Goal: Task Accomplishment & Management: Manage account settings

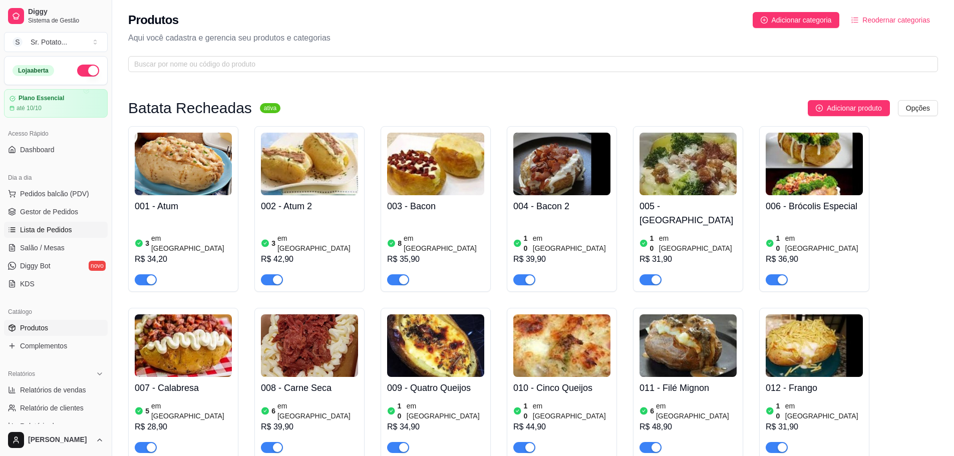
click at [70, 236] on link "Lista de Pedidos" at bounding box center [56, 230] width 104 height 16
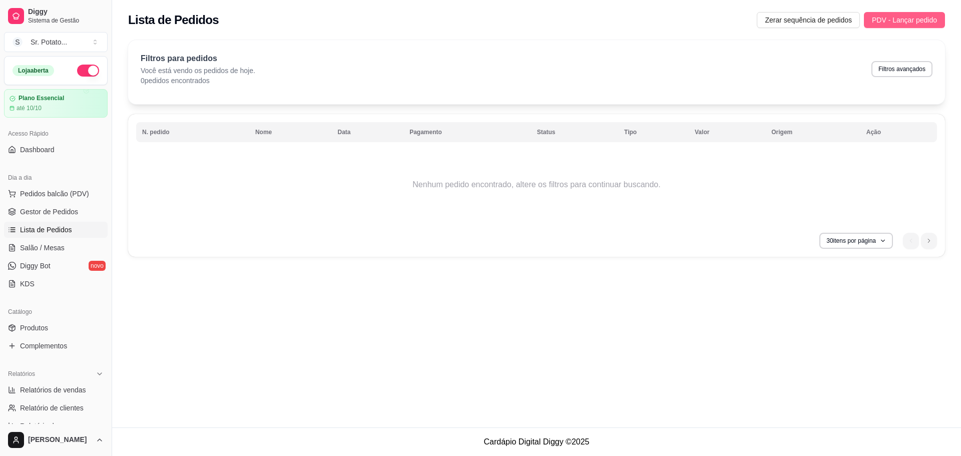
click at [880, 18] on span "PDV - Lançar pedido" at bounding box center [904, 20] width 65 height 11
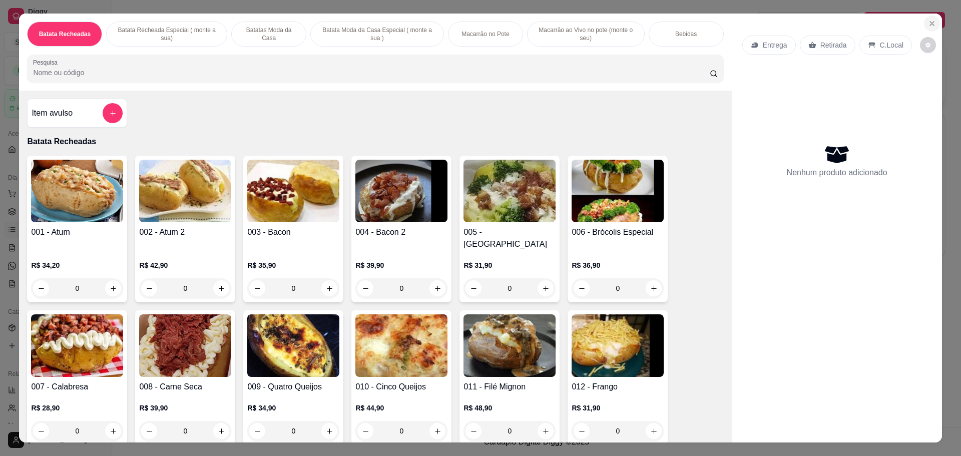
click at [931, 25] on icon "Close" at bounding box center [932, 24] width 8 height 8
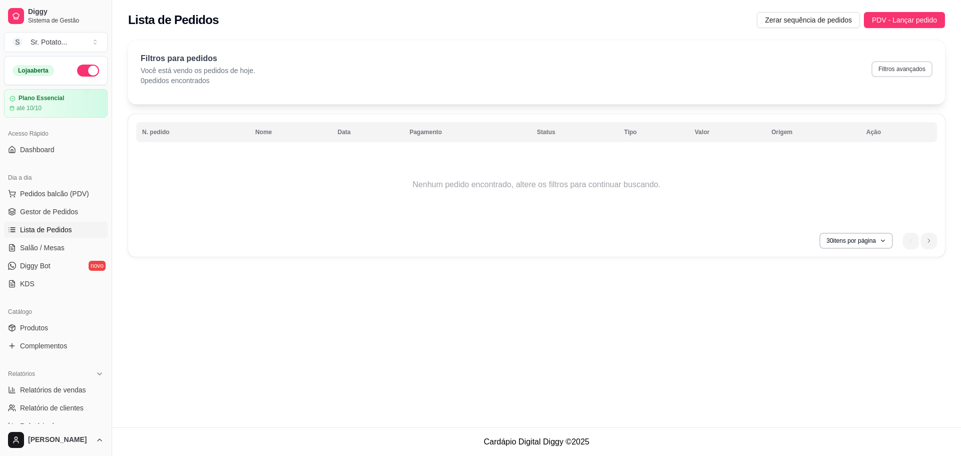
click at [904, 66] on button "Filtros avançados" at bounding box center [902, 69] width 61 height 16
select select "0"
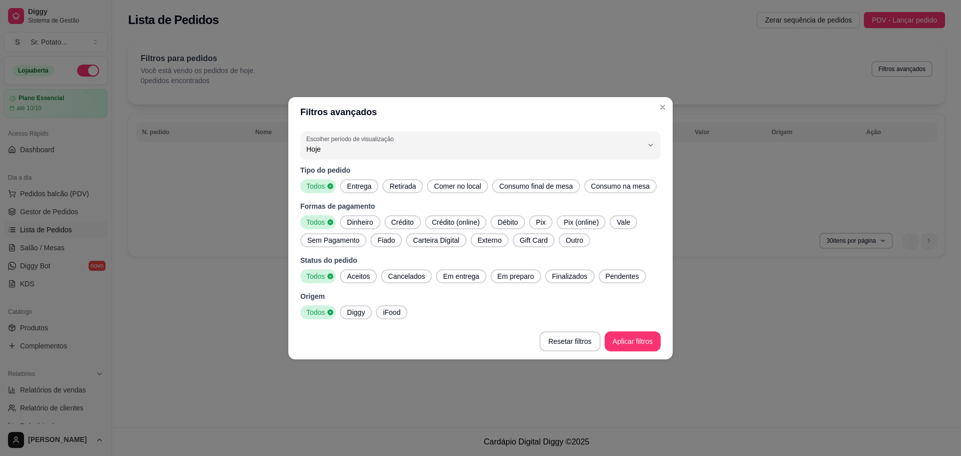
click at [370, 150] on span "Hoje" at bounding box center [474, 149] width 336 height 10
click at [352, 189] on span "Ontem" at bounding box center [475, 189] width 321 height 10
type input "1"
select select "1"
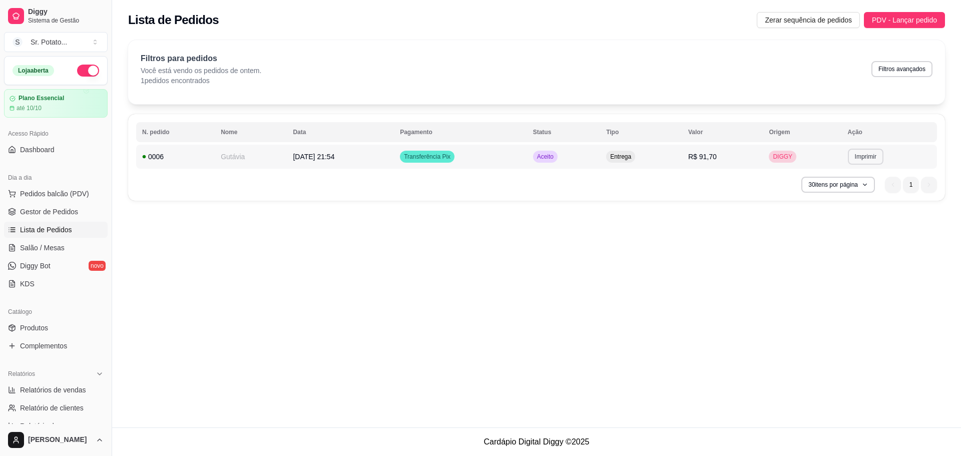
click at [873, 163] on button "Imprimir" at bounding box center [866, 157] width 36 height 16
click at [840, 192] on button "IMPRESSORA" at bounding box center [848, 192] width 73 height 16
